Goal: Navigation & Orientation: Find specific page/section

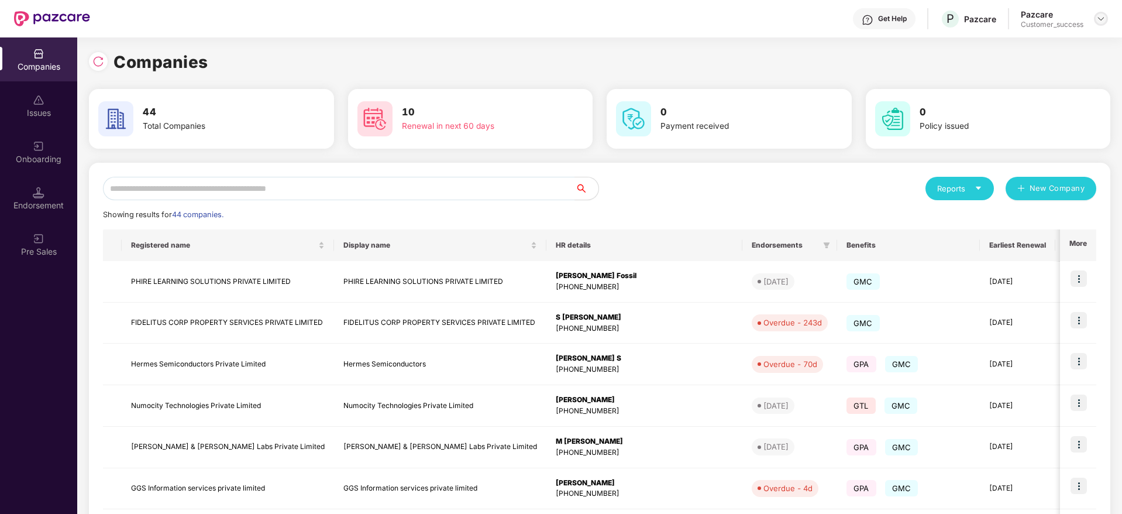
click at [1105, 21] on img at bounding box center [1100, 18] width 9 height 9
click at [1072, 38] on div "User view" at bounding box center [1047, 46] width 152 height 23
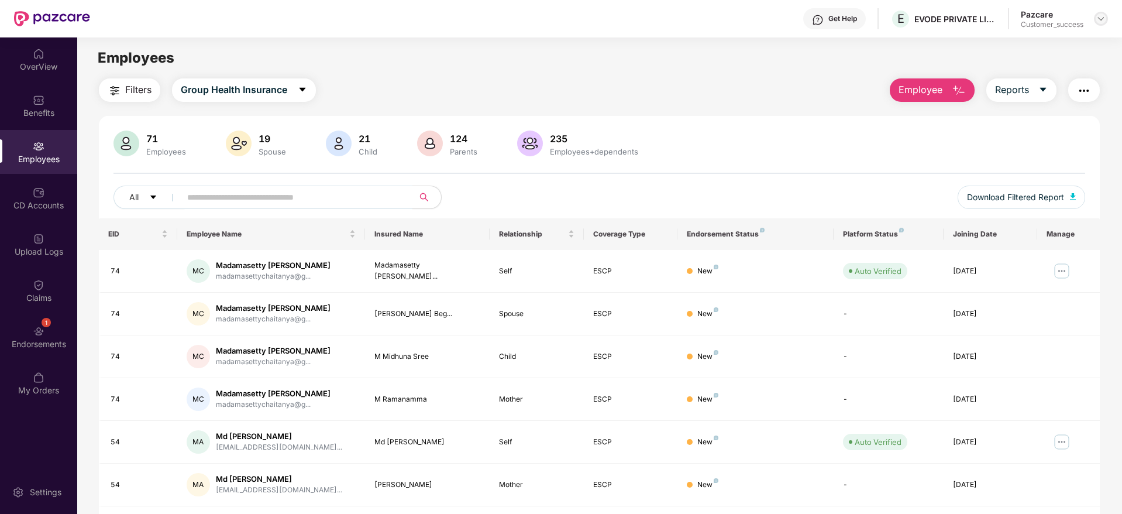
click at [1102, 20] on img at bounding box center [1100, 18] width 9 height 9
click at [1042, 94] on div "Switch Company" at bounding box center [1046, 92] width 152 height 23
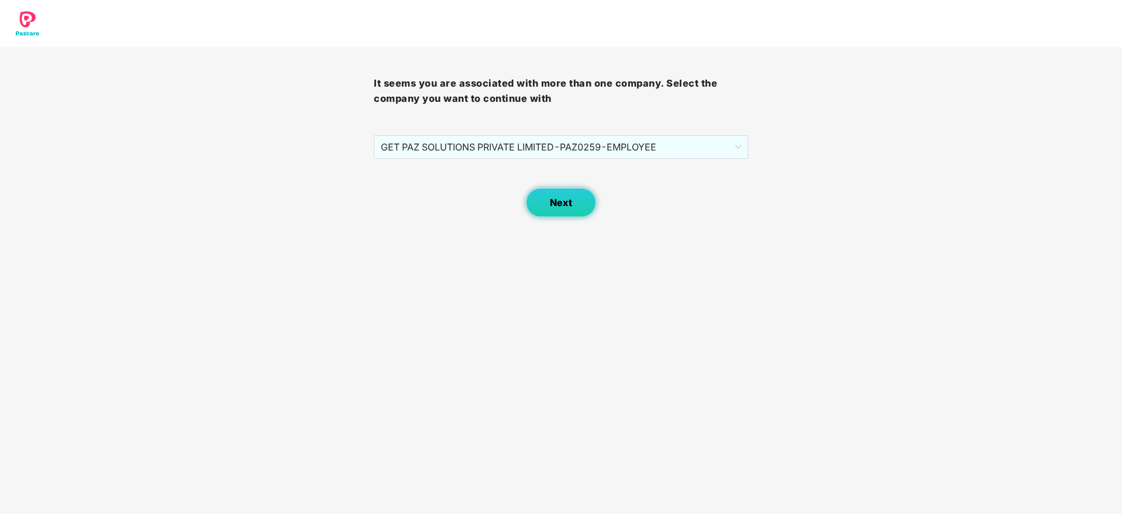
click at [563, 195] on button "Next" at bounding box center [561, 202] width 70 height 29
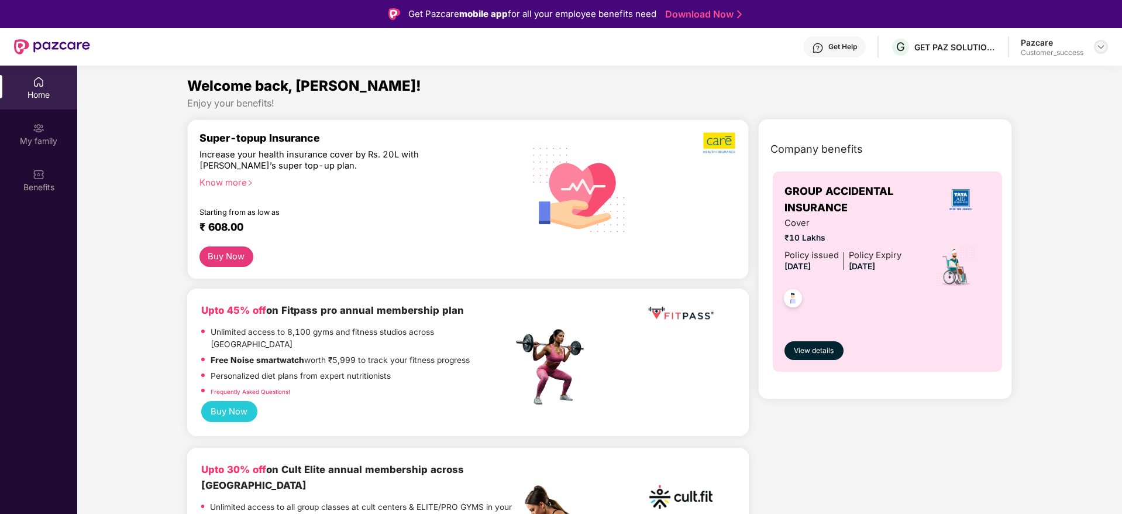
click at [1102, 47] on img at bounding box center [1100, 46] width 9 height 9
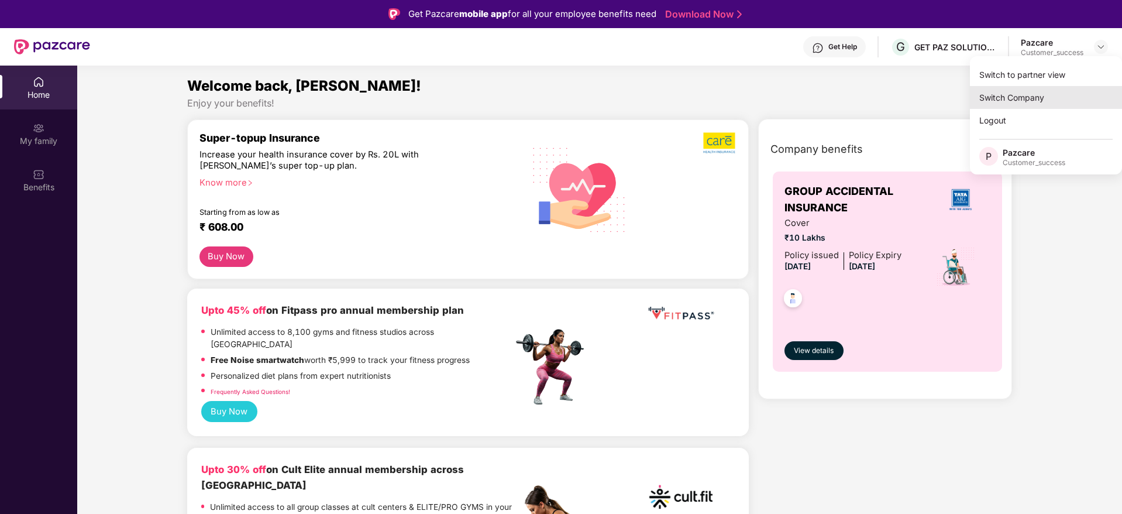
click at [1044, 95] on div "Switch Company" at bounding box center [1046, 97] width 152 height 23
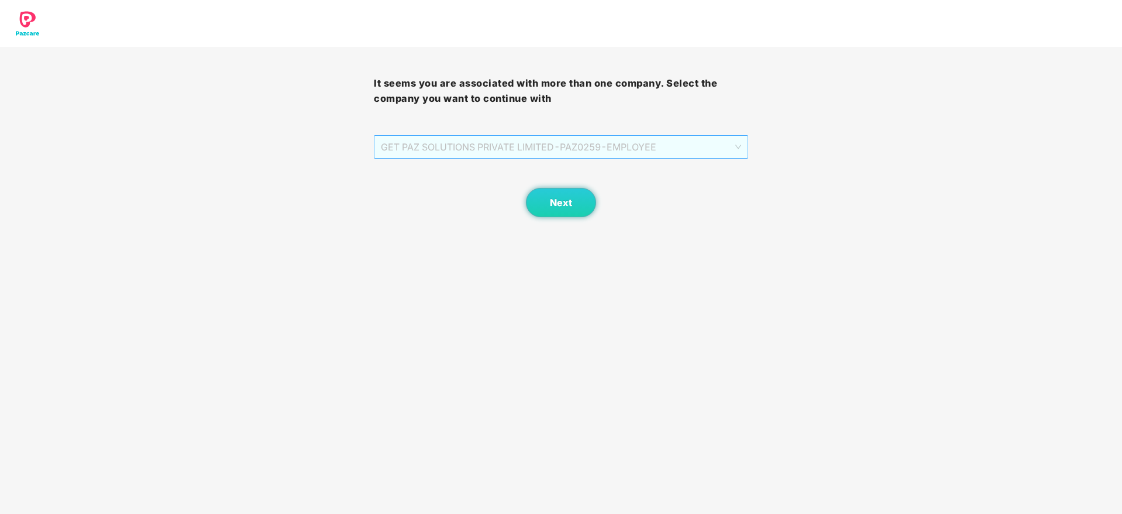
click at [570, 154] on span "GET PAZ SOLUTIONS PRIVATE LIMITED - PAZ0259 - EMPLOYEE" at bounding box center [561, 147] width 360 height 22
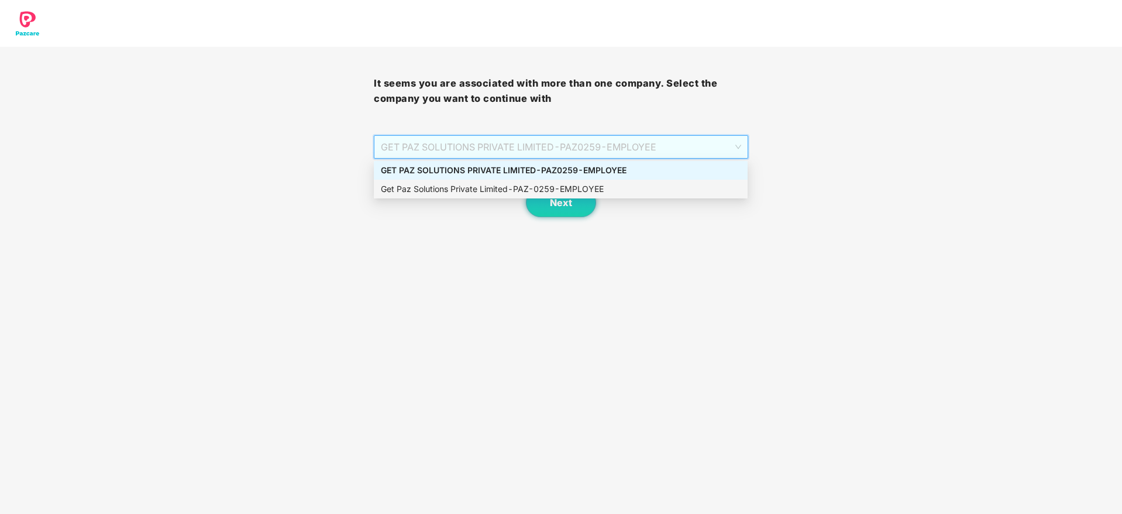
click at [563, 185] on div "Get Paz Solutions Private Limited - PAZ-0259 - EMPLOYEE" at bounding box center [561, 189] width 360 height 13
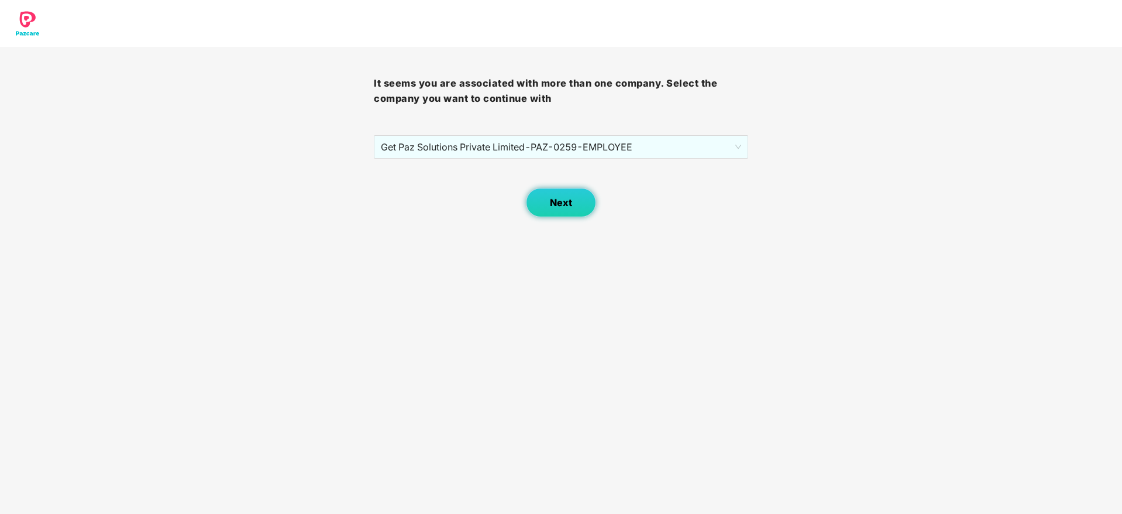
click at [564, 198] on span "Next" at bounding box center [561, 202] width 22 height 11
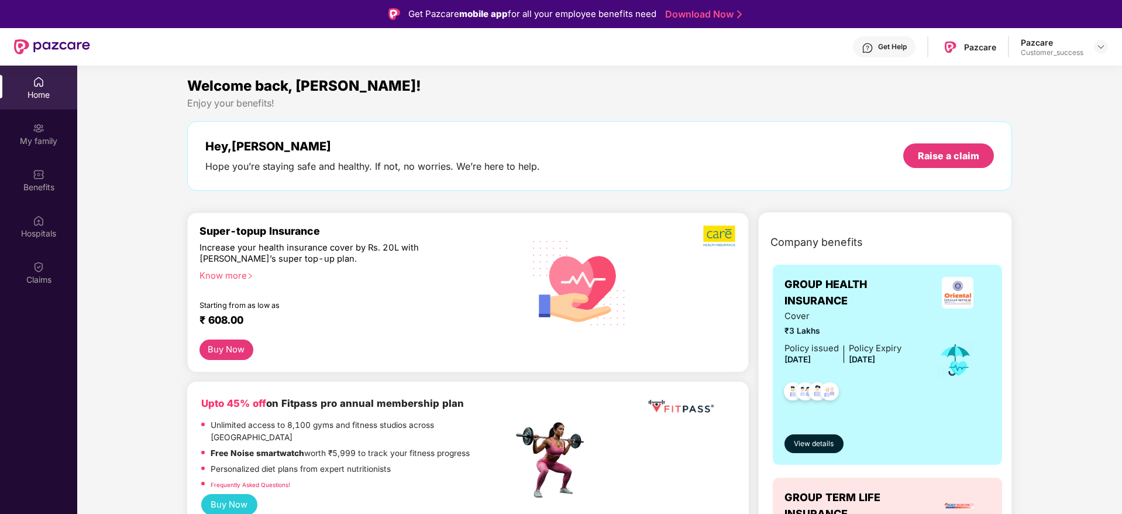
click at [1104, 37] on div "Pazcare Customer_success" at bounding box center [1064, 47] width 87 height 20
click at [1106, 50] on div at bounding box center [1101, 47] width 14 height 14
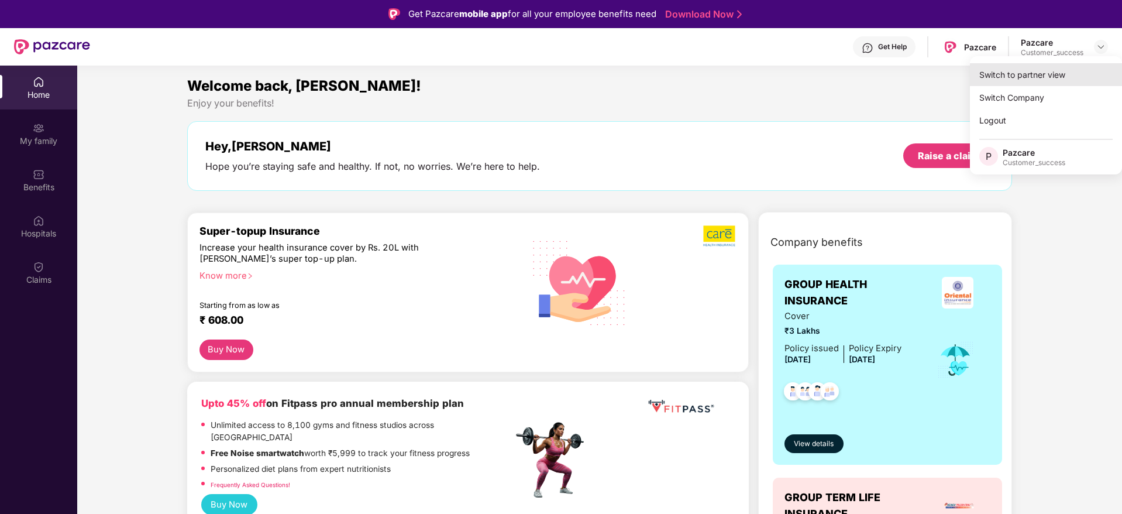
click at [1075, 70] on div "Switch to partner view" at bounding box center [1046, 74] width 152 height 23
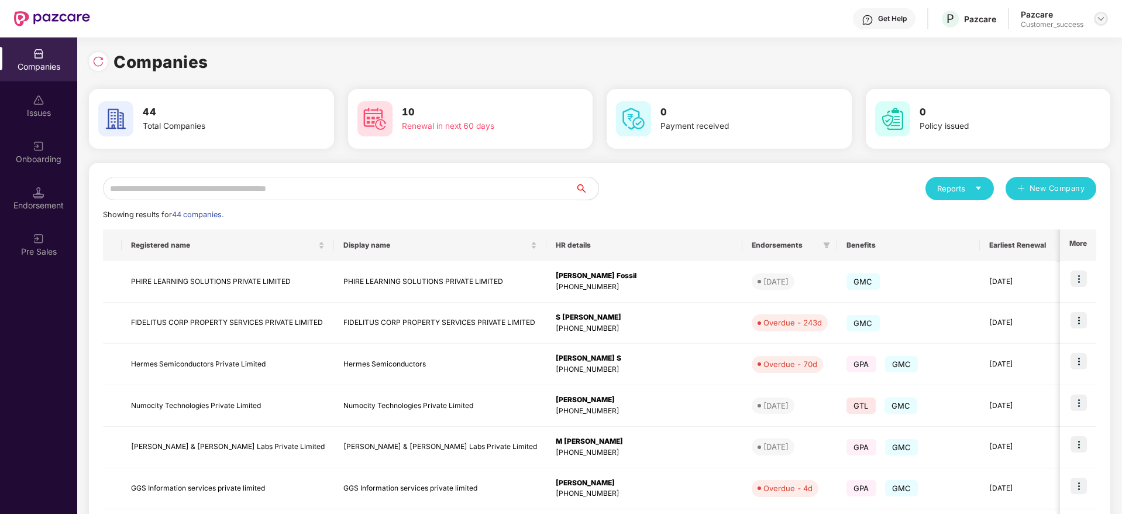
click at [1101, 23] on img at bounding box center [1100, 18] width 9 height 9
click at [1055, 51] on div "User view" at bounding box center [1047, 46] width 152 height 23
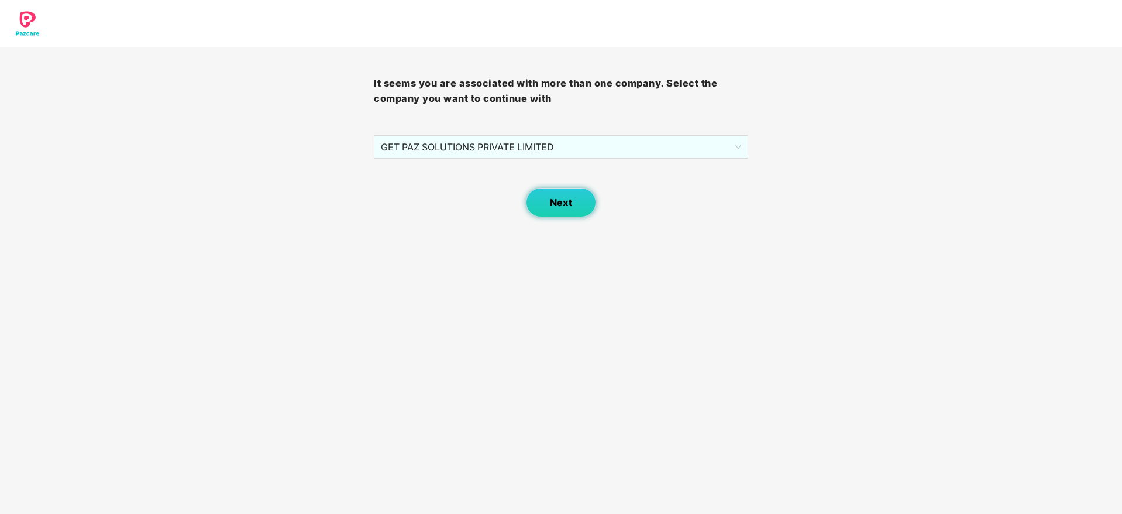
click at [571, 204] on span "Next" at bounding box center [561, 202] width 22 height 11
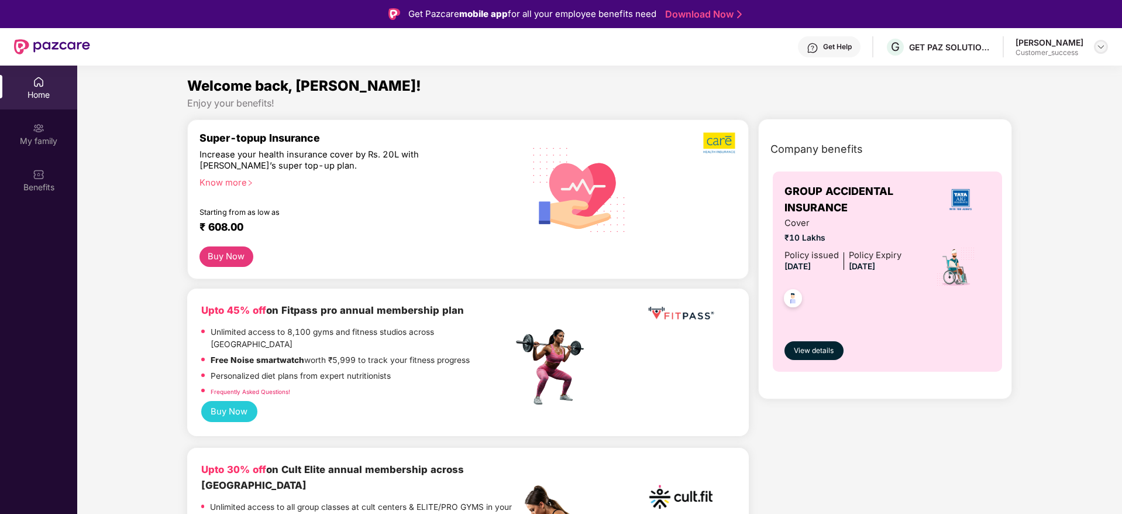
click at [1103, 44] on img at bounding box center [1100, 46] width 9 height 9
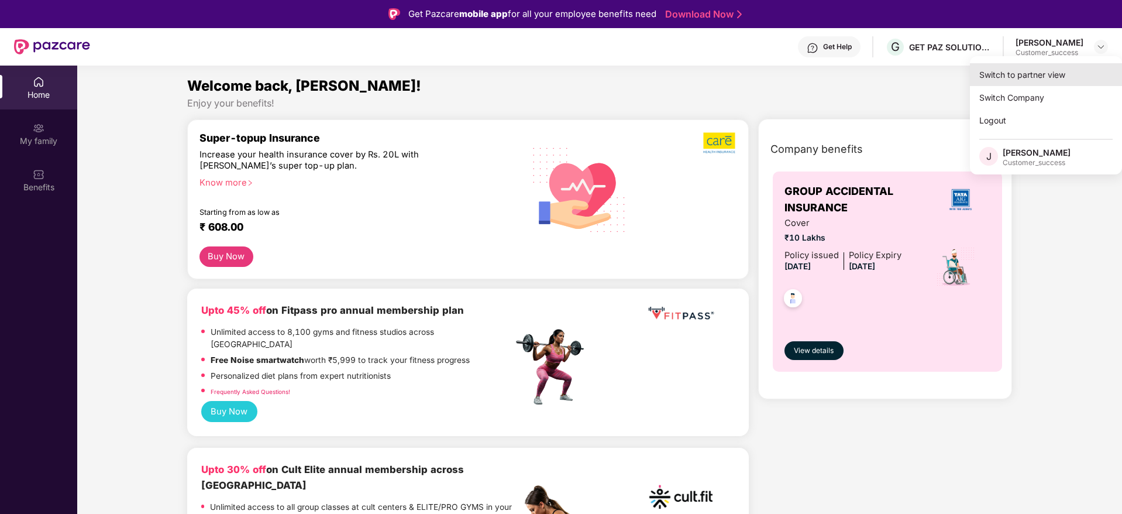
click at [1061, 64] on div "Switch to partner view" at bounding box center [1046, 74] width 152 height 23
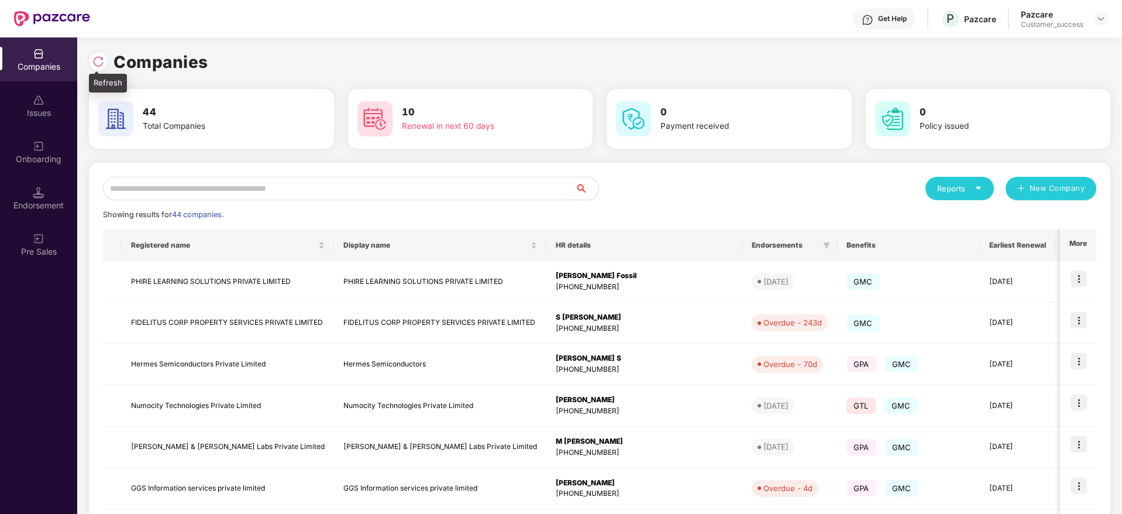
click at [103, 60] on img at bounding box center [98, 62] width 12 height 12
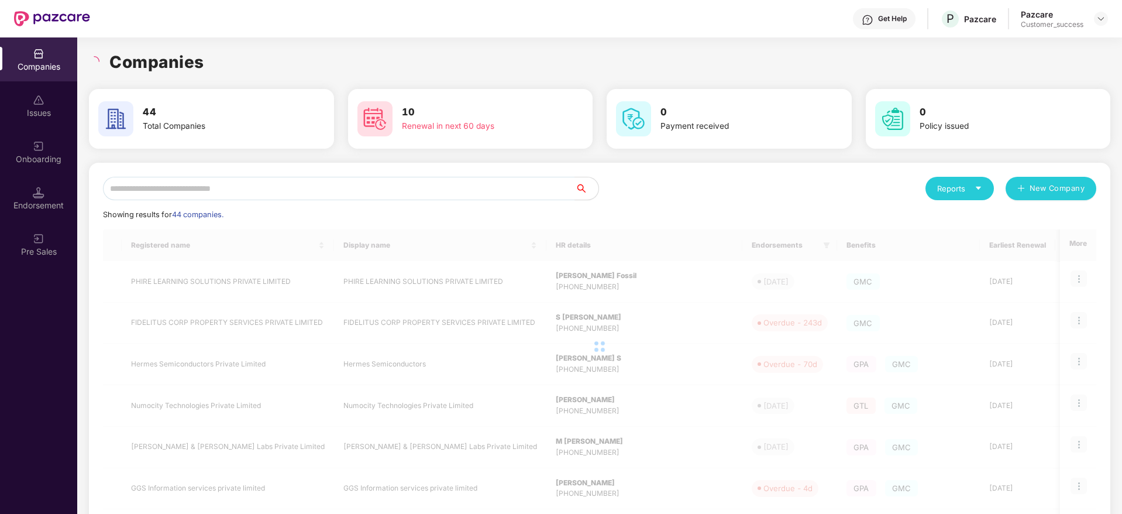
click at [199, 59] on h1 "Companies" at bounding box center [156, 62] width 95 height 26
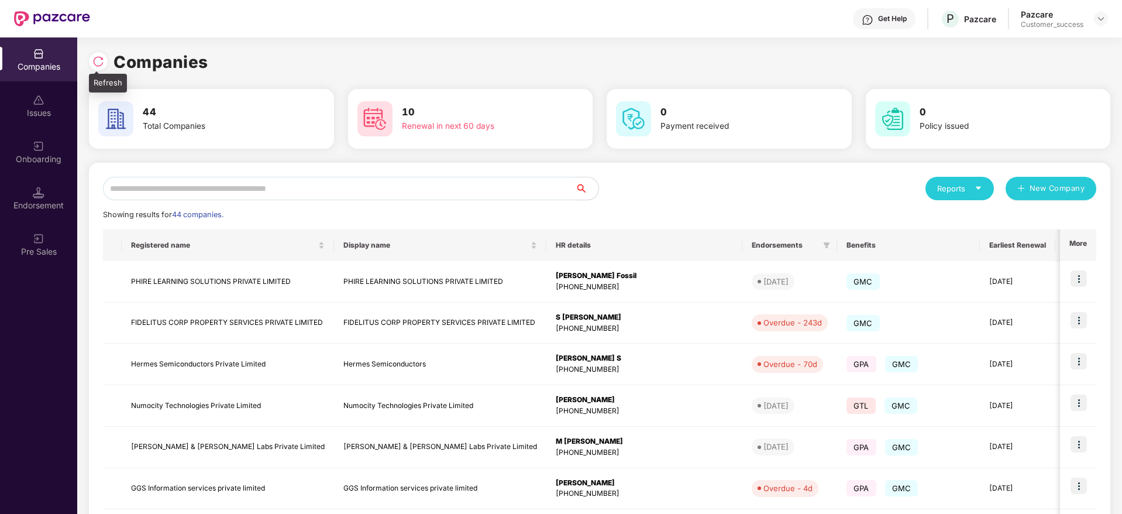
click at [105, 63] on div at bounding box center [98, 61] width 19 height 19
click at [101, 67] on div at bounding box center [98, 61] width 19 height 19
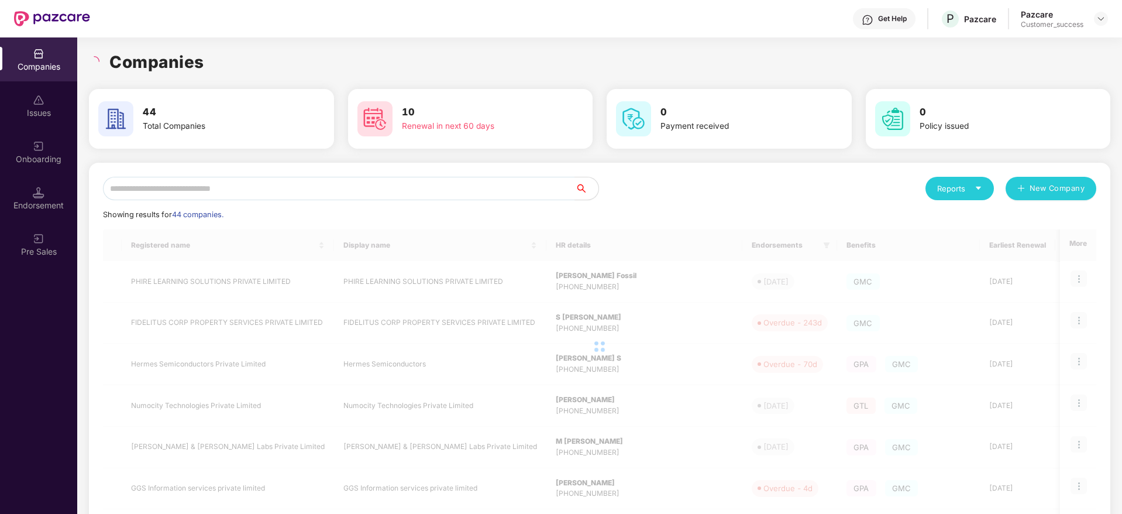
click at [249, 53] on div "Companies" at bounding box center [599, 62] width 1021 height 26
